Goal: Find specific page/section: Find specific page/section

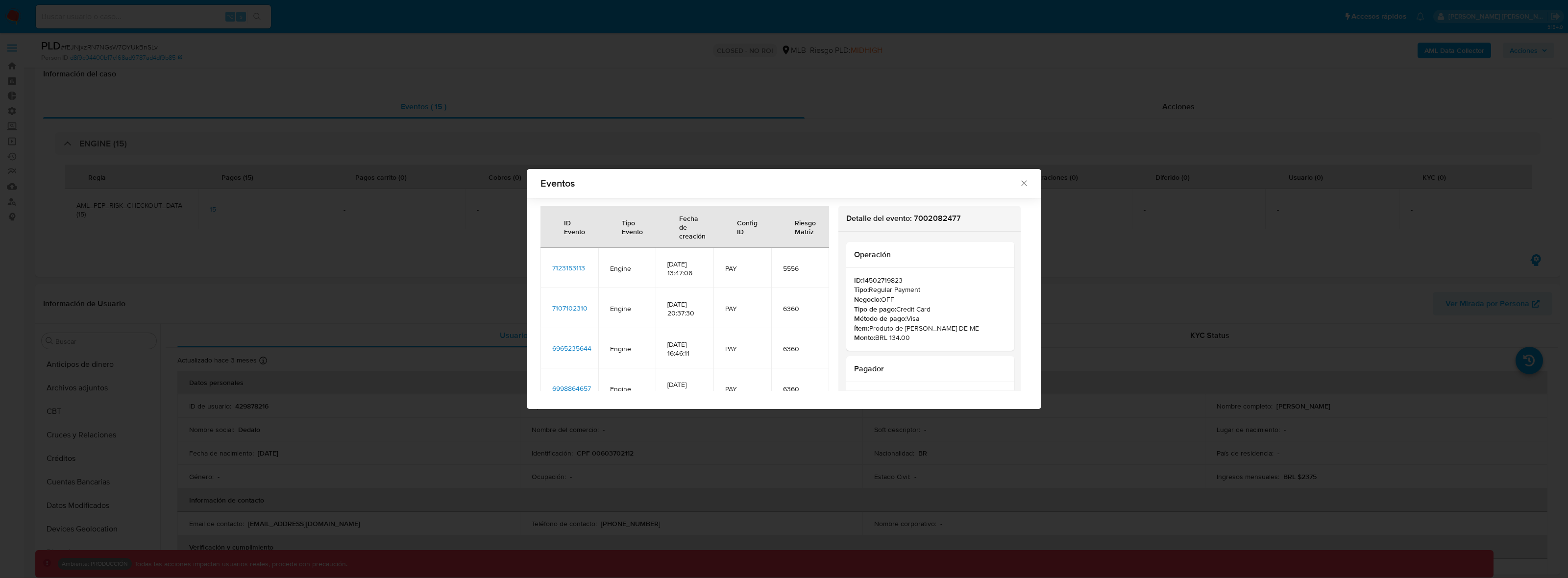
select select "10"
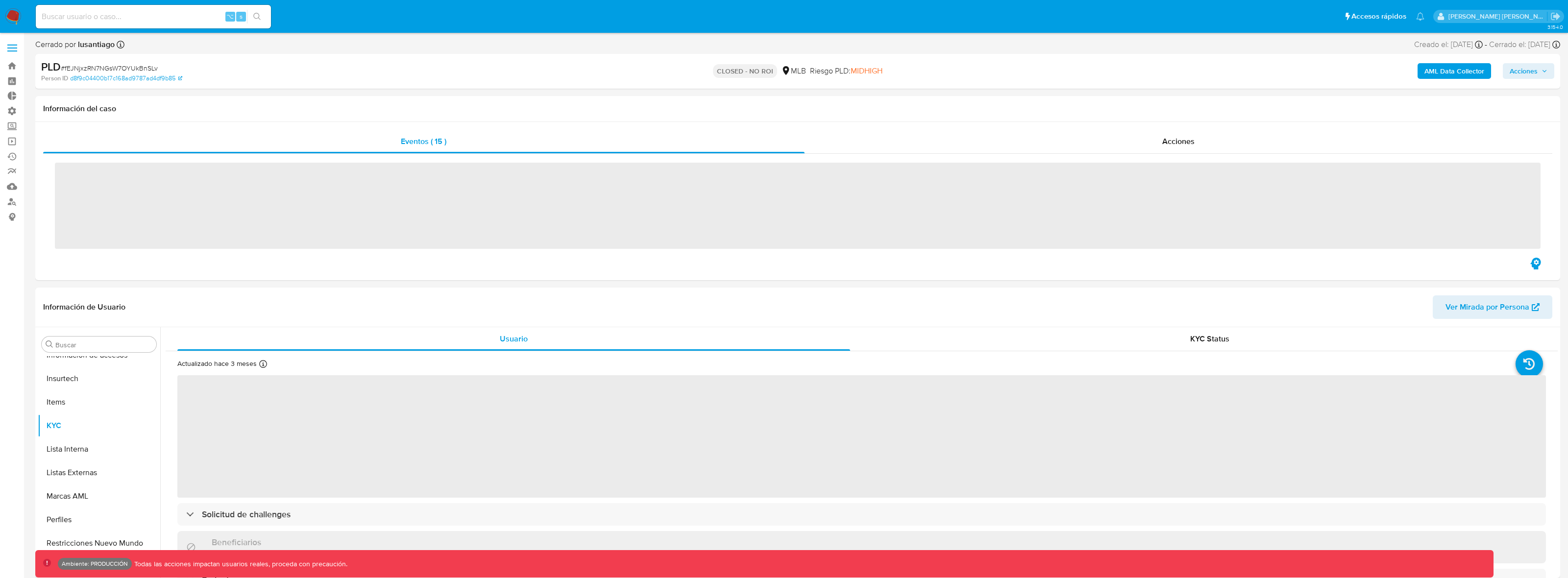
scroll to position [437, 0]
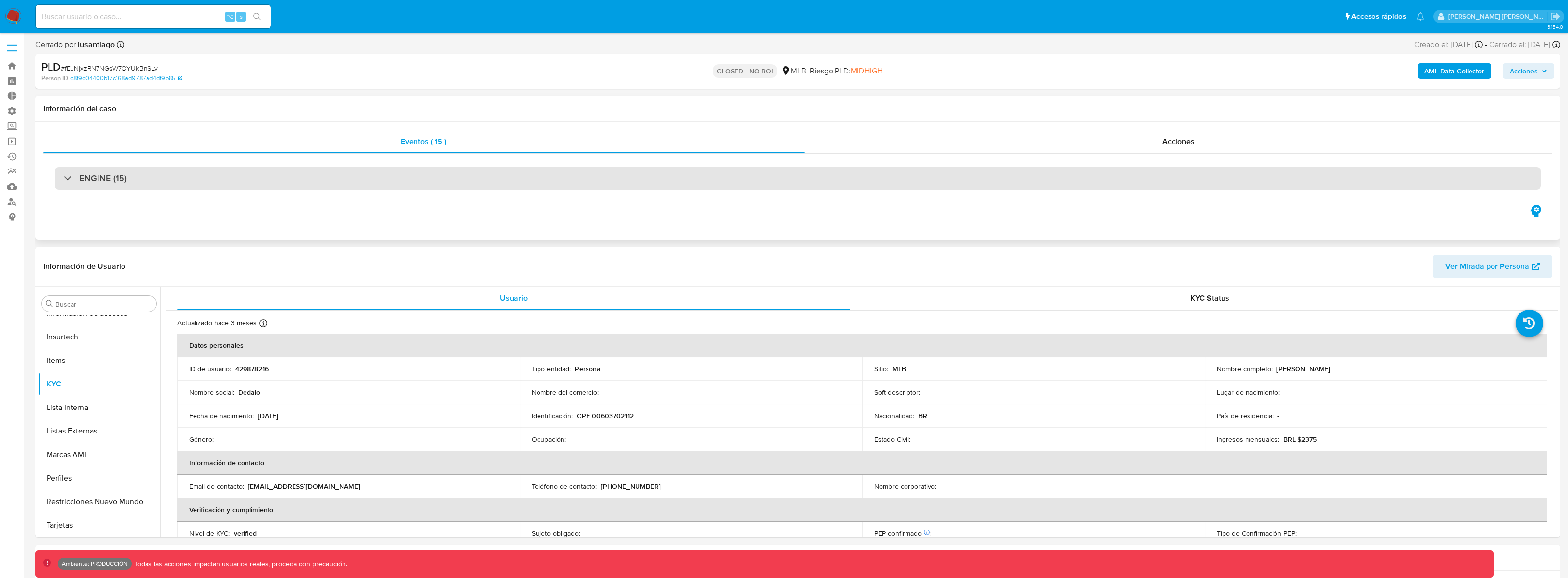
click at [265, 181] on div "ENGINE (15)" at bounding box center [797, 178] width 1485 height 22
select select "10"
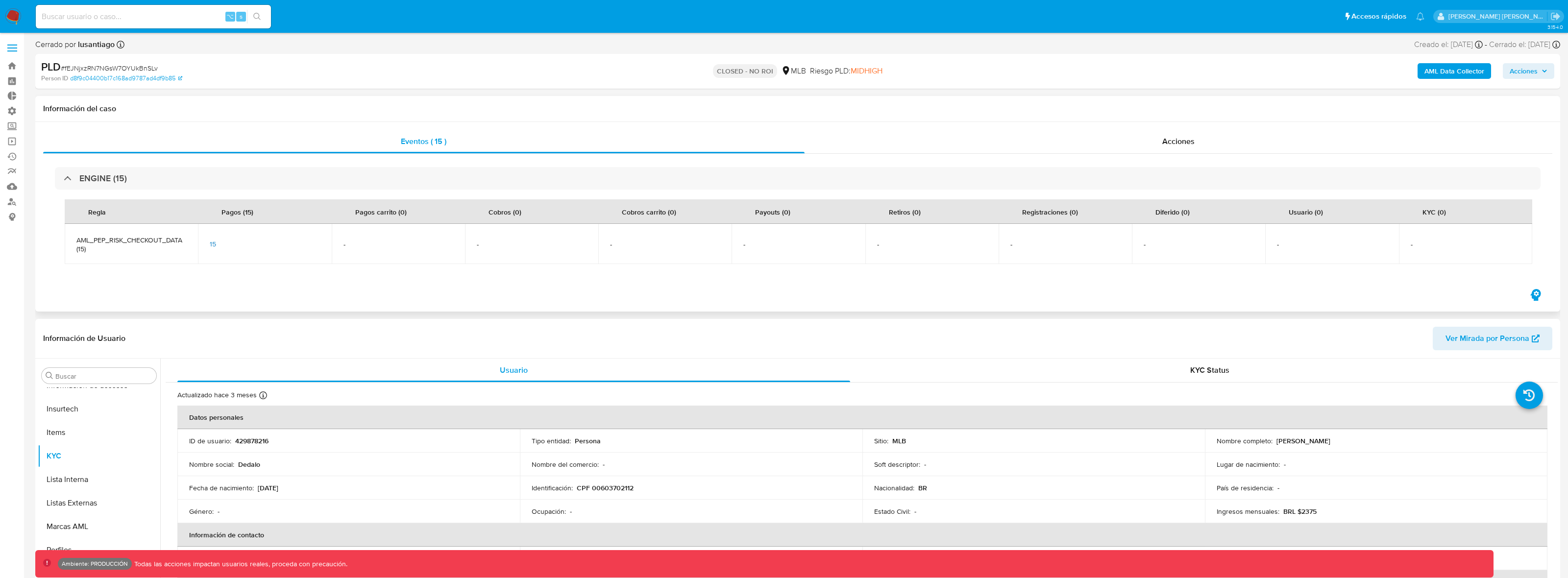
click at [215, 244] on span "15" at bounding box center [213, 244] width 6 height 10
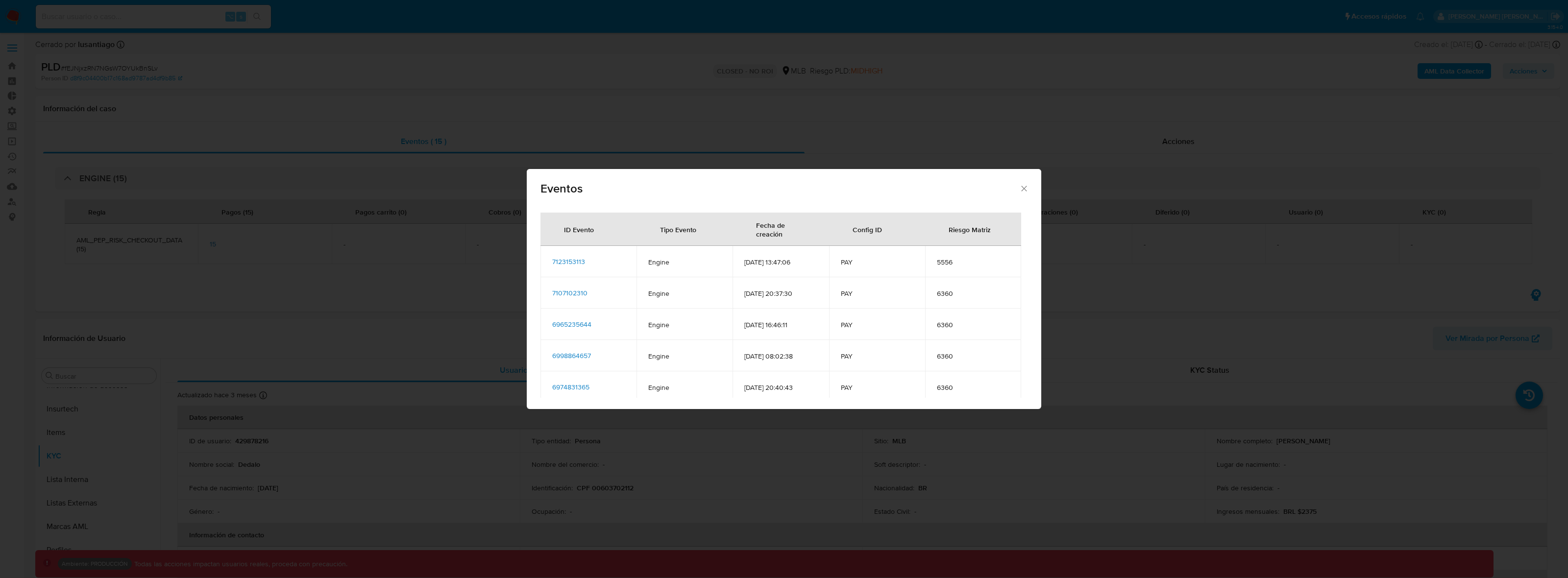
click at [579, 258] on span "7123153113" at bounding box center [569, 261] width 33 height 10
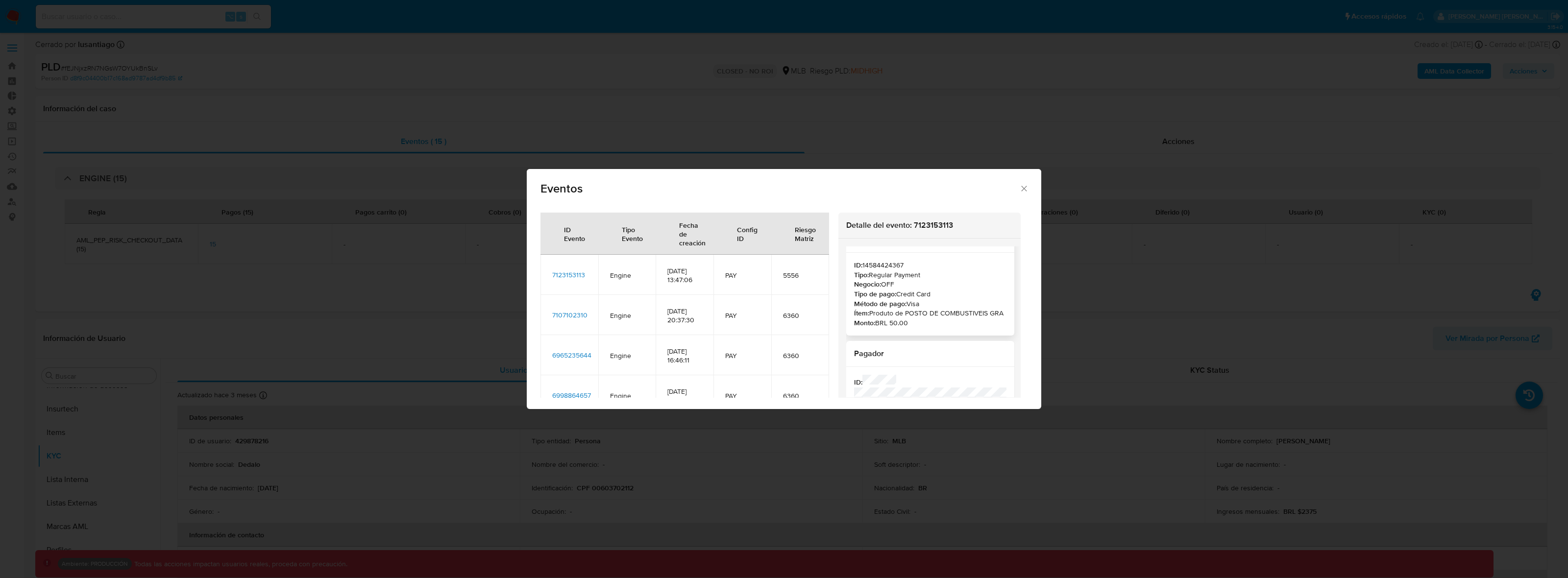
scroll to position [0, 0]
click at [505, 577] on div "Eventos ID Evento Tipo Evento Fecha de creación Config ID Riesgo Matriz 7123153…" at bounding box center [784, 289] width 1568 height 578
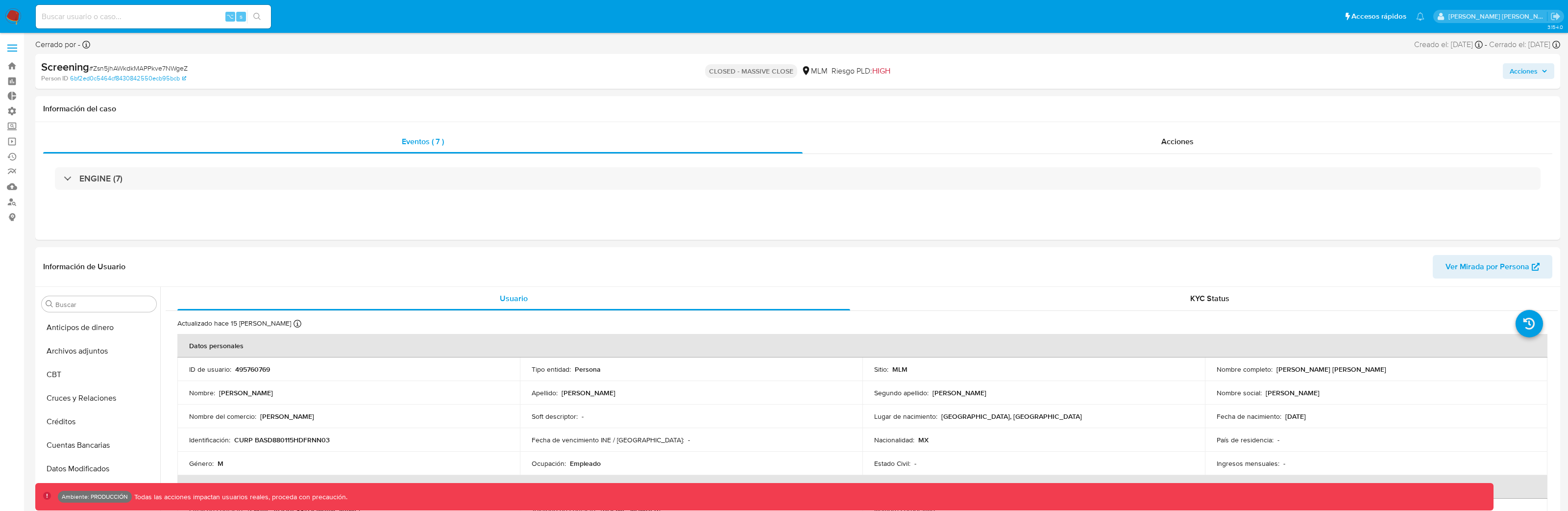
select select "10"
